Goal: Find specific page/section: Find specific page/section

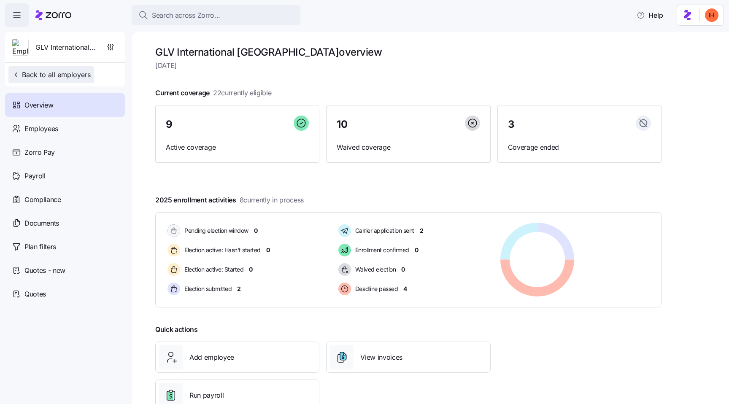
click at [71, 77] on span "Back to all employers" at bounding box center [51, 75] width 79 height 10
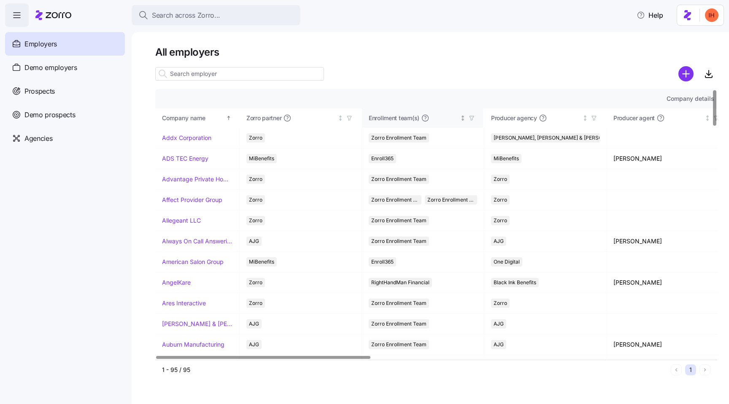
click at [386, 120] on span "Enrollment team(s)" at bounding box center [394, 118] width 51 height 8
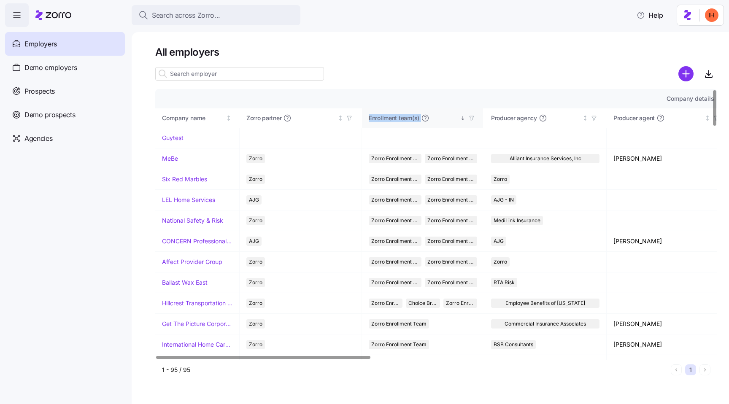
click at [386, 120] on span "Enrollment team(s)" at bounding box center [394, 118] width 51 height 8
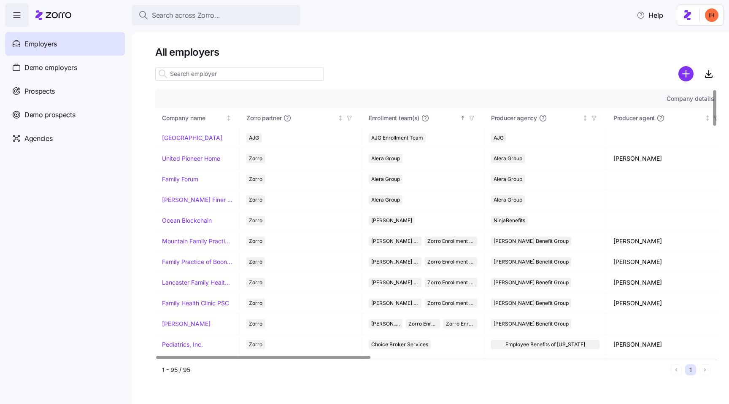
click at [396, 78] on div at bounding box center [436, 73] width 562 height 17
